Goal: Use online tool/utility: Use online tool/utility

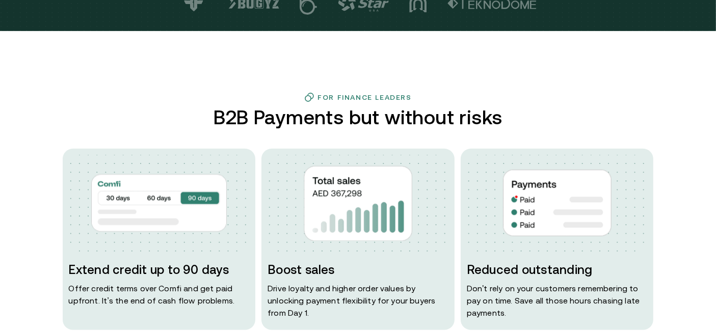
scroll to position [400, 0]
type input "*******"
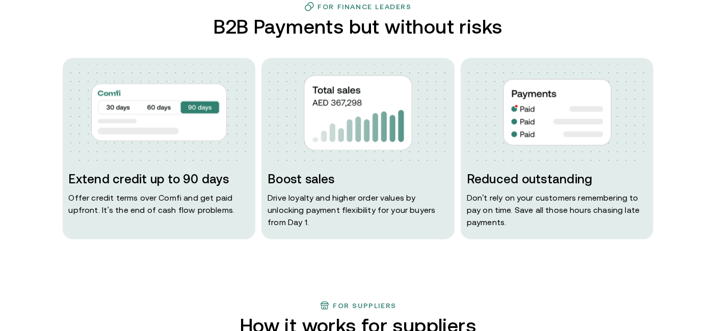
scroll to position [493, 0]
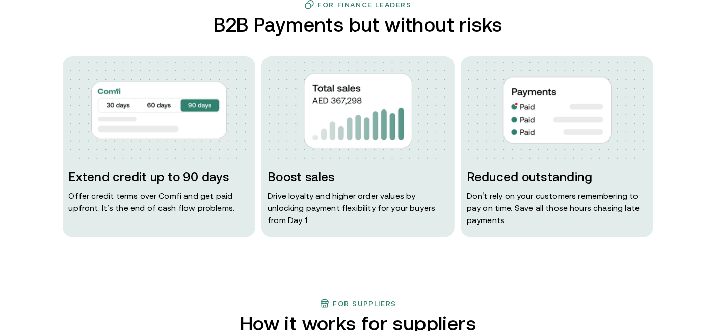
type input "*******"
